Goal: Obtain resource: Download file/media

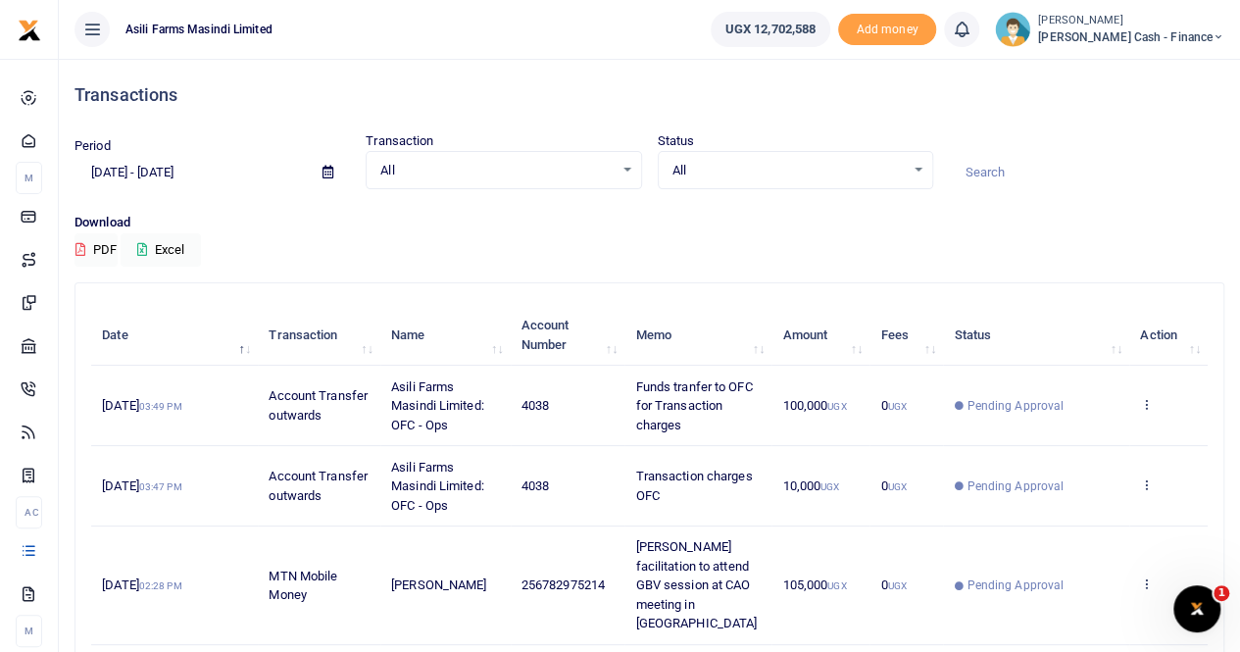
click at [326, 168] on icon at bounding box center [327, 172] width 11 height 13
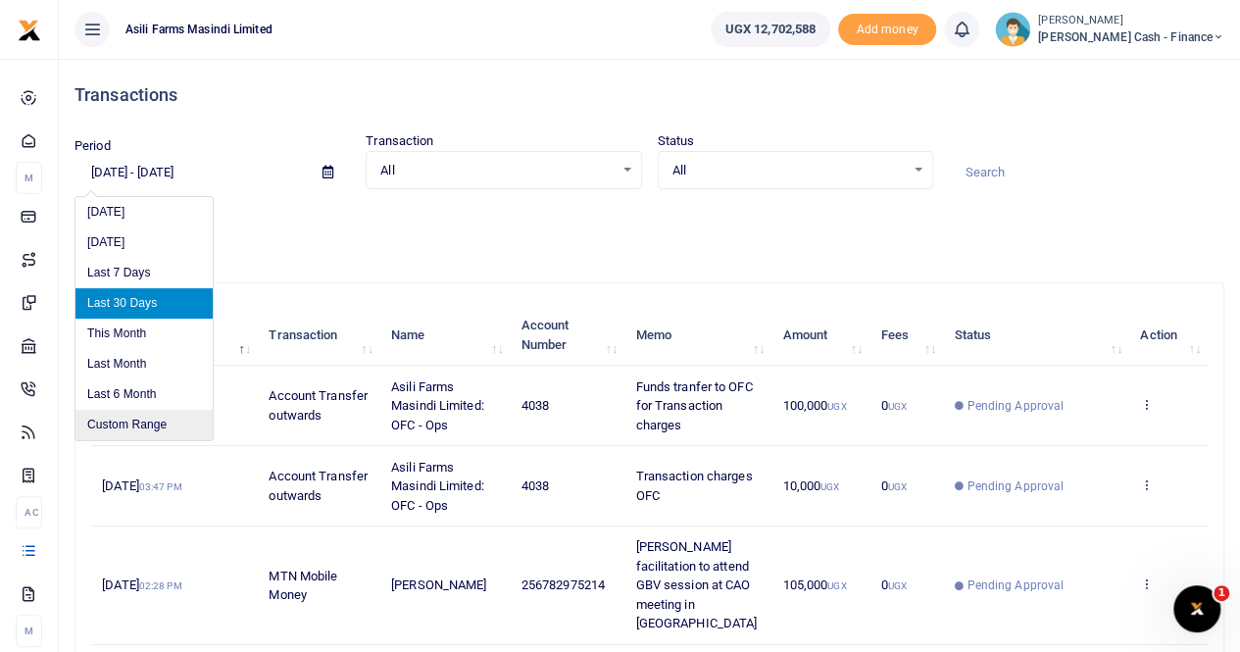
click at [144, 417] on li "Custom Range" at bounding box center [143, 425] width 137 height 30
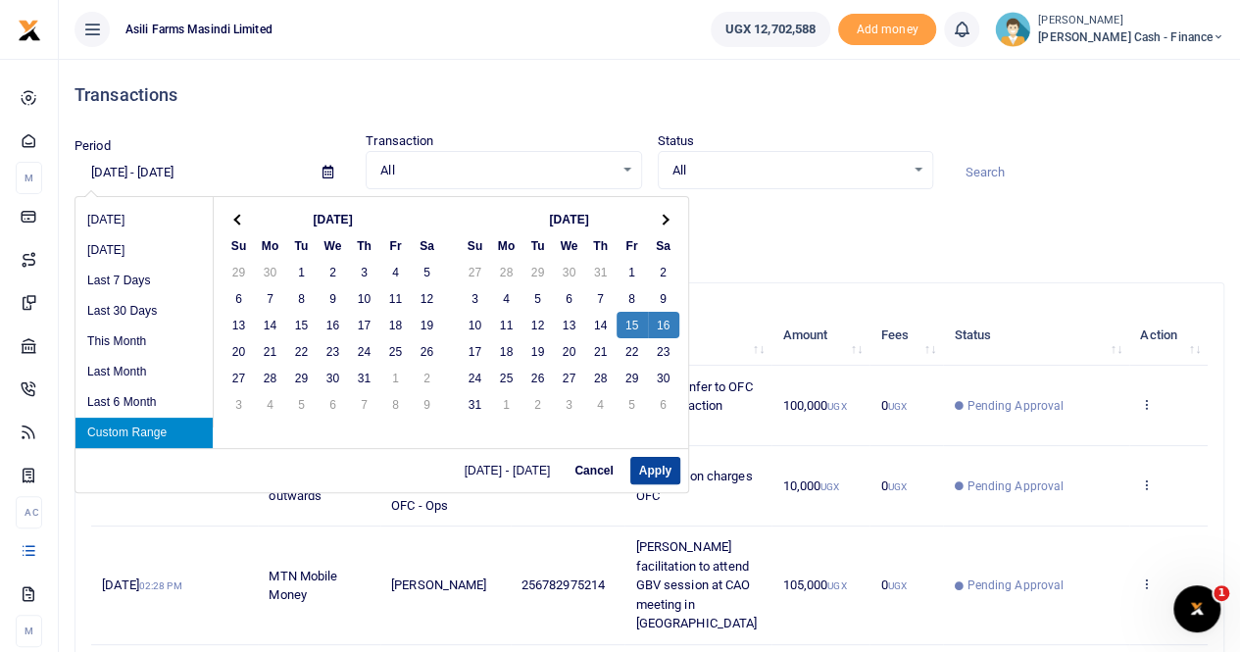
click at [666, 467] on button "Apply" at bounding box center [655, 470] width 50 height 27
type input "[DATE] - [DATE]"
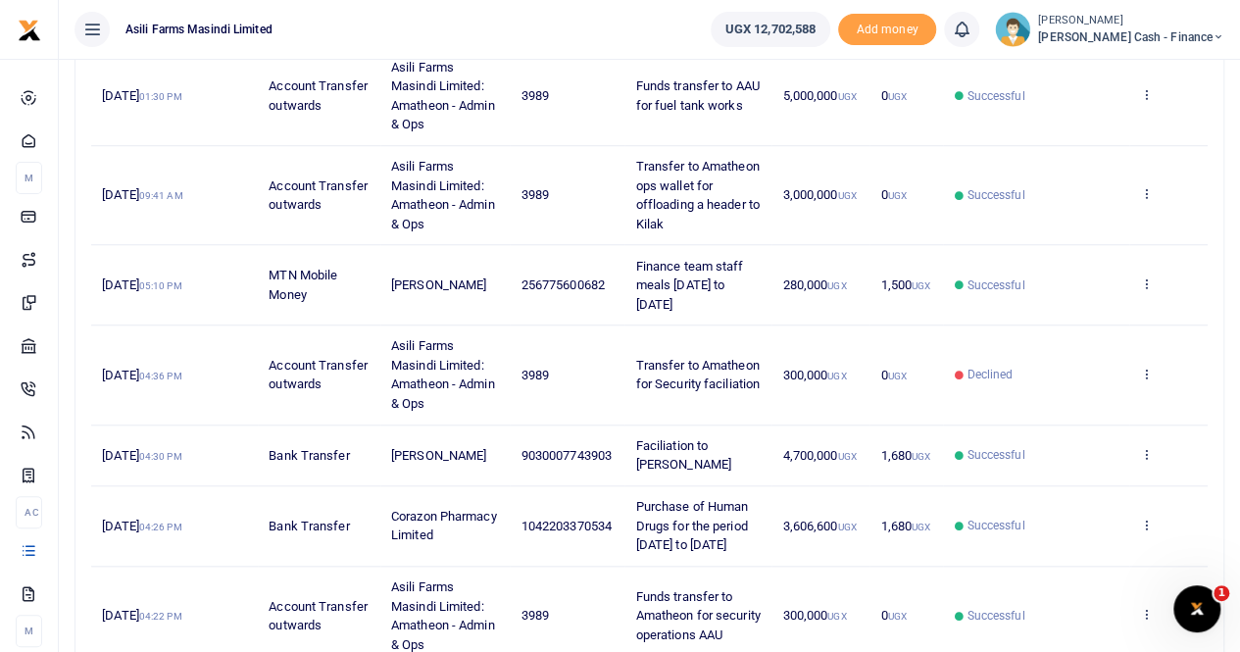
scroll to position [855, 0]
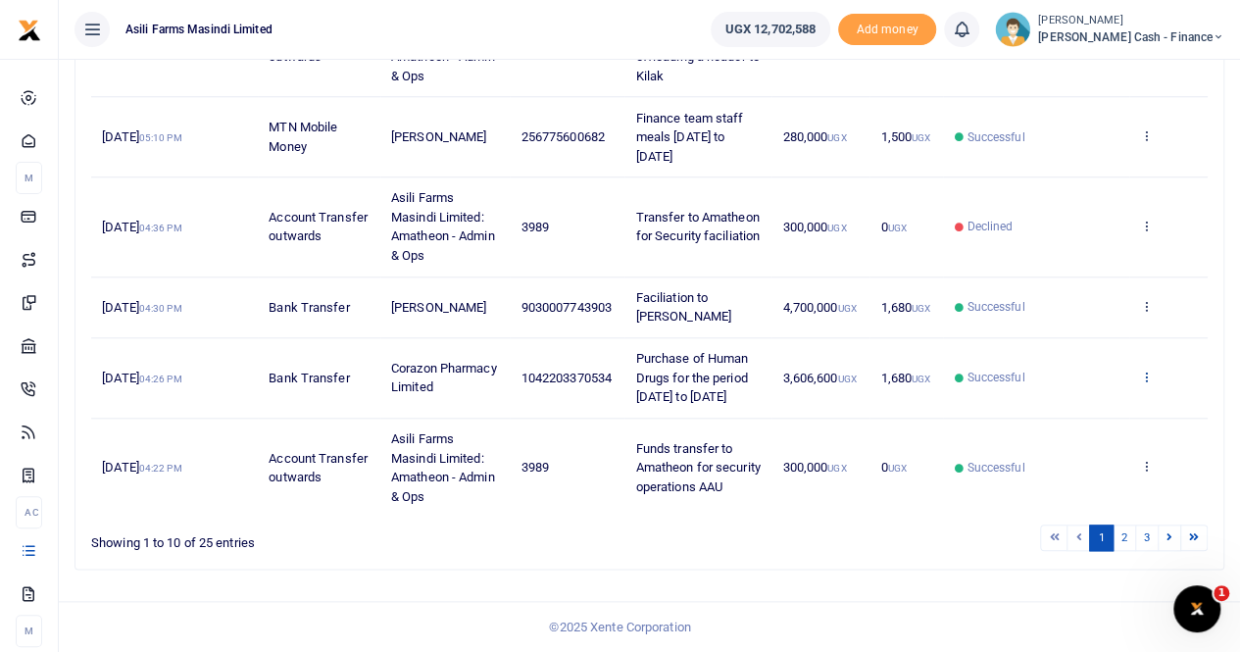
click at [1152, 369] on icon at bounding box center [1146, 376] width 13 height 14
click at [1044, 405] on link "View details" at bounding box center [1075, 416] width 155 height 27
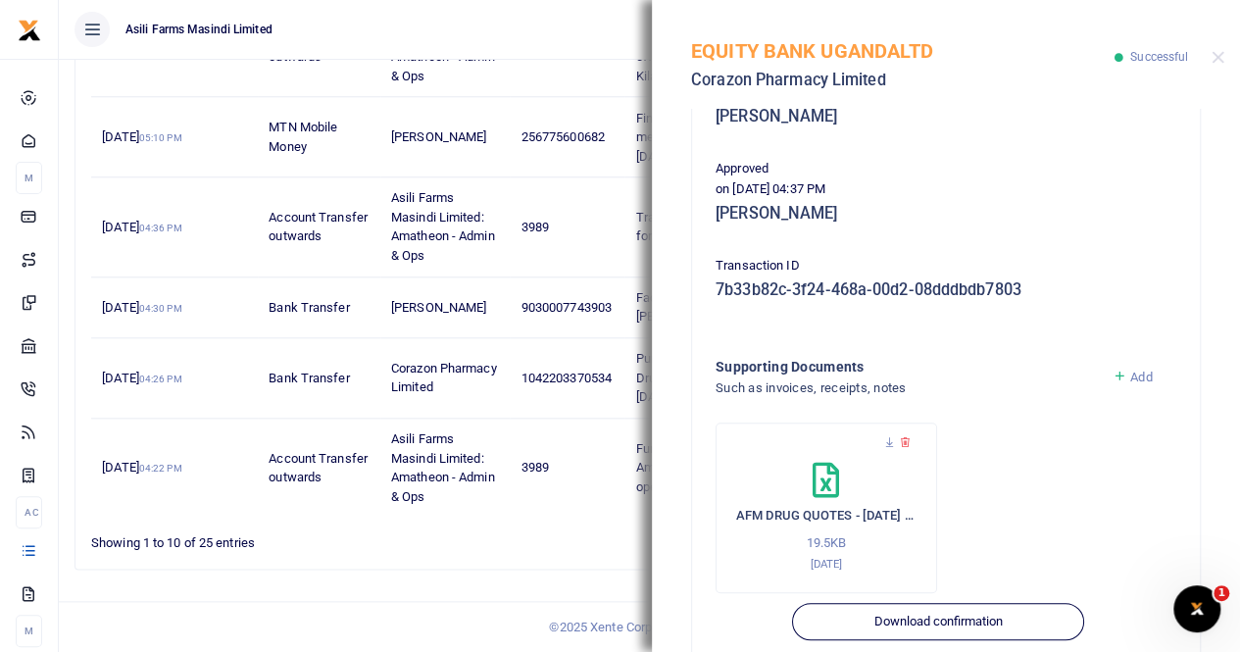
scroll to position [490, 0]
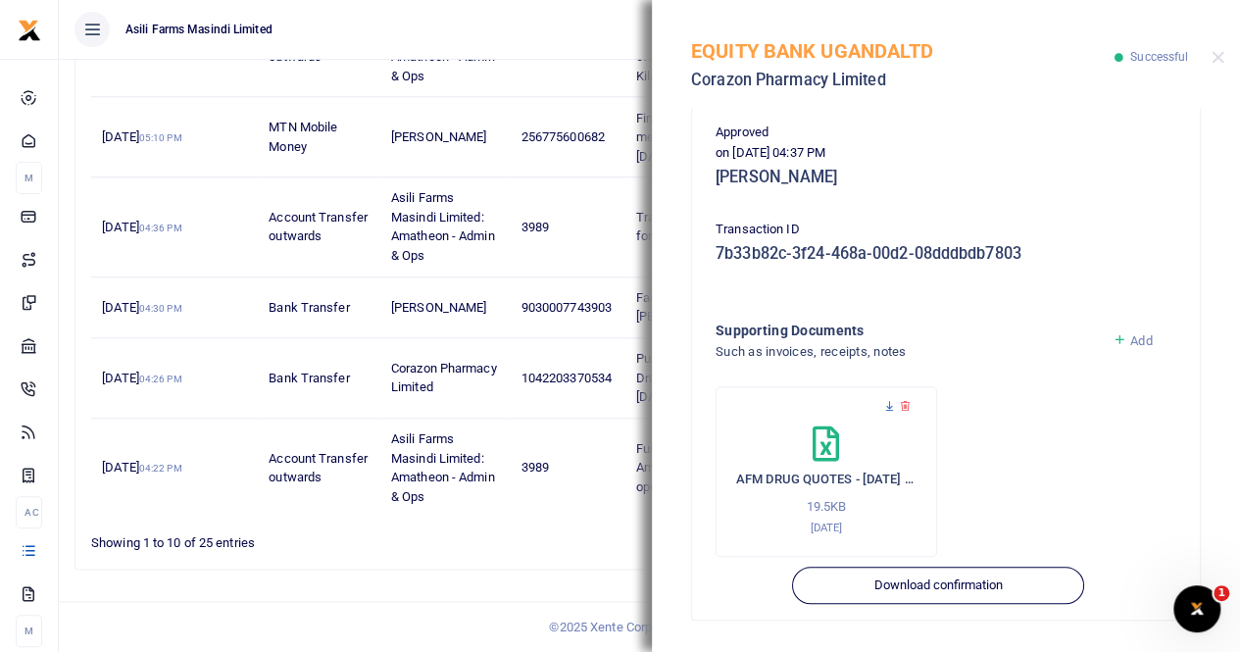
click at [888, 410] on icon at bounding box center [889, 406] width 13 height 13
click at [1215, 56] on button "Close" at bounding box center [1217, 57] width 13 height 13
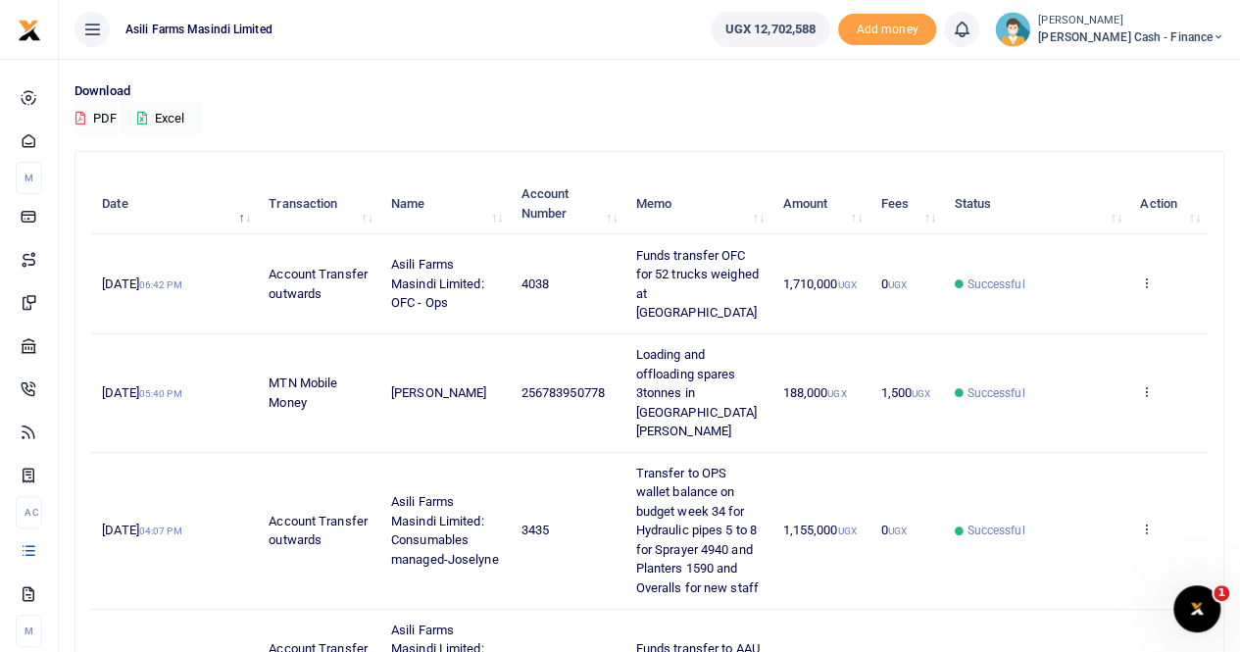
scroll to position [0, 0]
